Goal: Navigation & Orientation: Find specific page/section

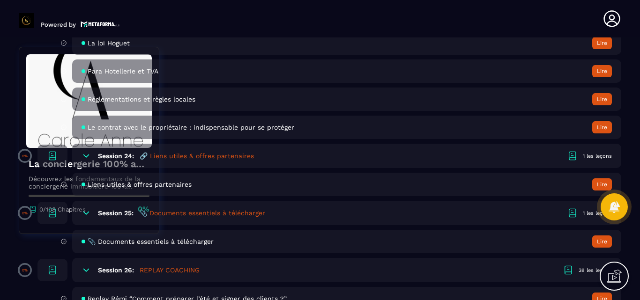
scroll to position [2830, 0]
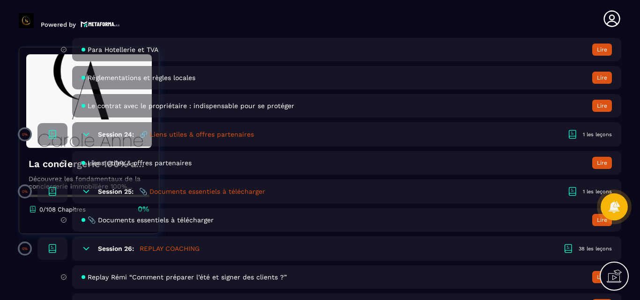
click at [208, 135] on h5 "🔗 Liens utiles & offres partenaires" at bounding box center [197, 134] width 114 height 9
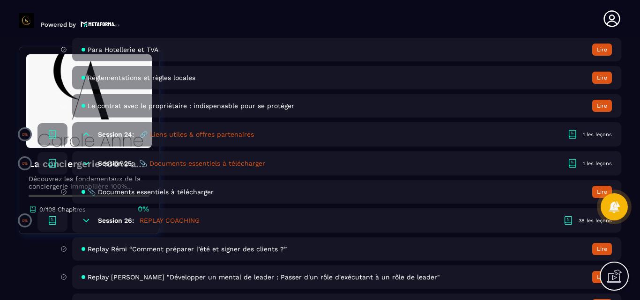
click at [201, 135] on h5 "🔗 Liens utiles & offres partenaires" at bounding box center [197, 134] width 114 height 9
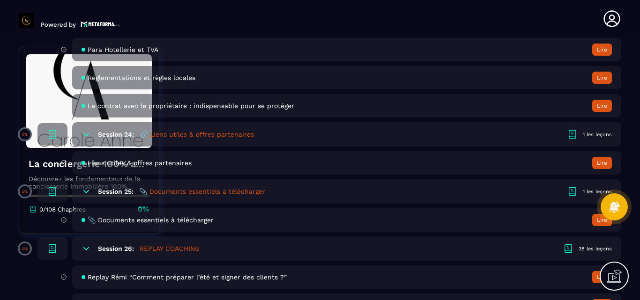
click at [179, 133] on h5 "🔗 Liens utiles & offres partenaires" at bounding box center [197, 134] width 114 height 9
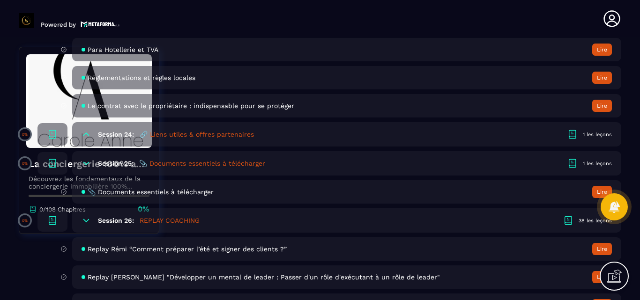
click at [599, 134] on div "1 les leçons" at bounding box center [597, 134] width 29 height 7
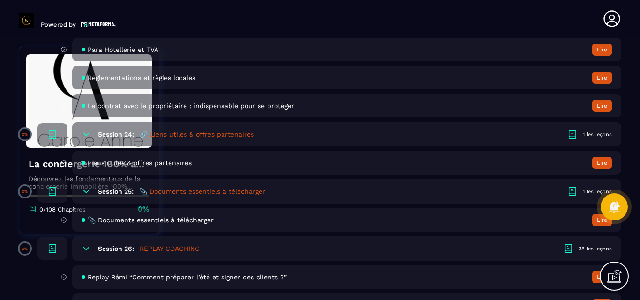
scroll to position [2877, 0]
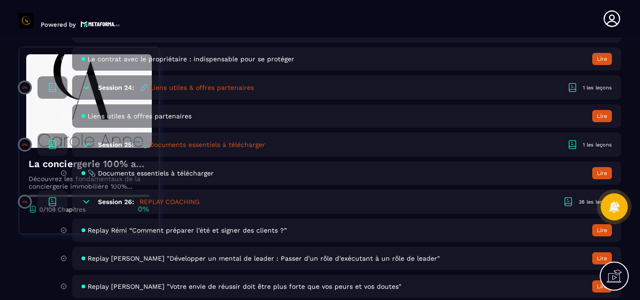
click at [593, 87] on div "1 les leçons" at bounding box center [597, 87] width 29 height 7
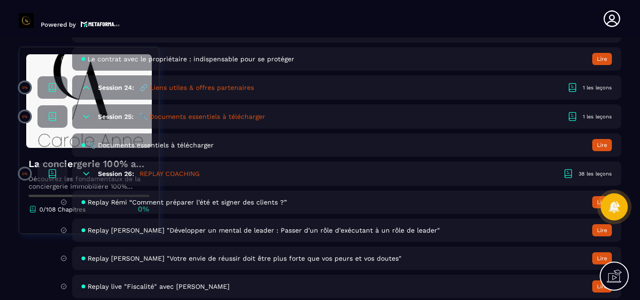
click at [593, 87] on div "1 les leçons" at bounding box center [597, 87] width 29 height 7
